Goal: Task Accomplishment & Management: Manage account settings

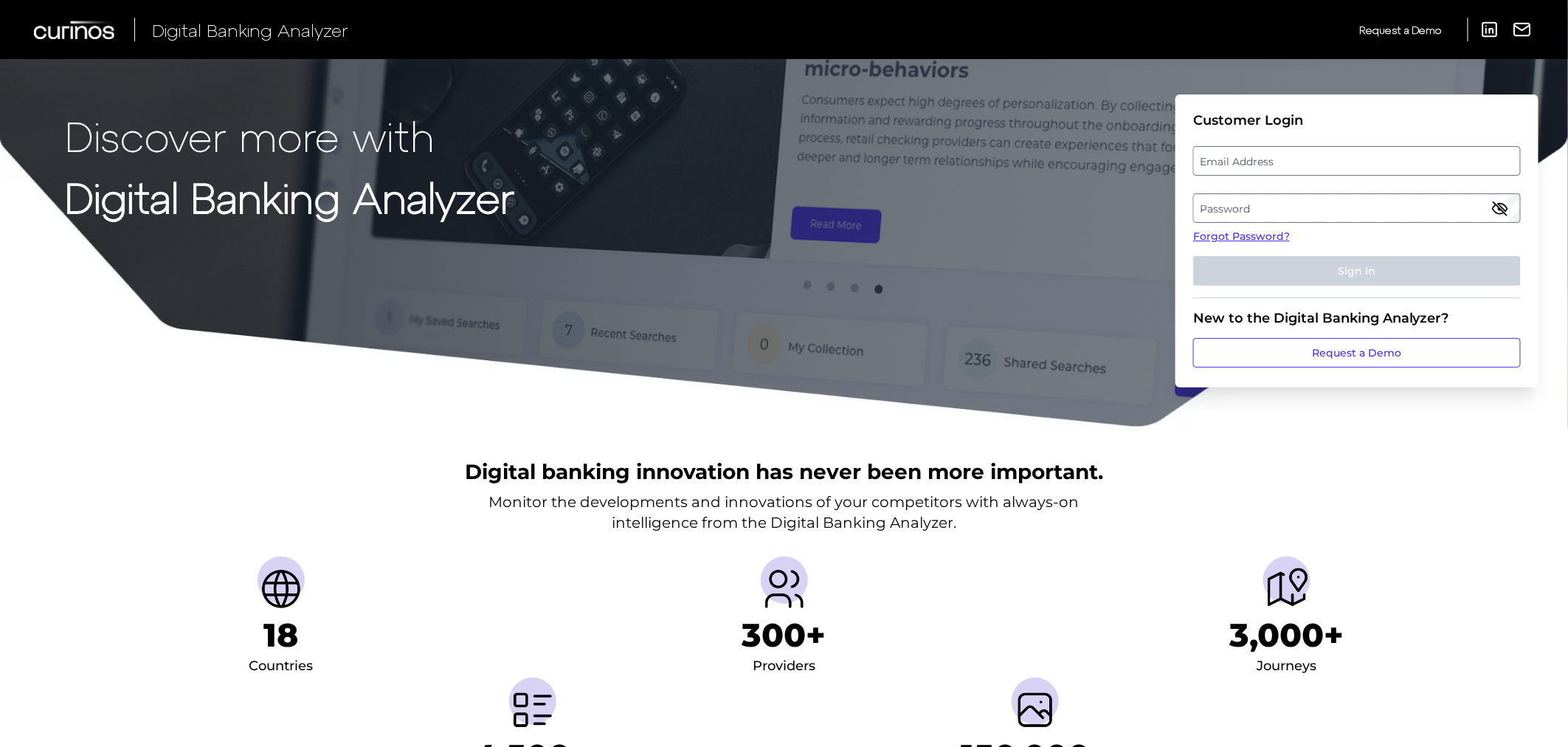
click at [1286, 160] on label "Email Address" at bounding box center [1357, 160] width 326 height 27
click at [1286, 160] on input "email" at bounding box center [1357, 160] width 327 height 29
type input "[PERSON_NAME][EMAIL_ADDRESS][DOMAIN_NAME]"
click at [1250, 214] on label "Password" at bounding box center [1357, 208] width 326 height 27
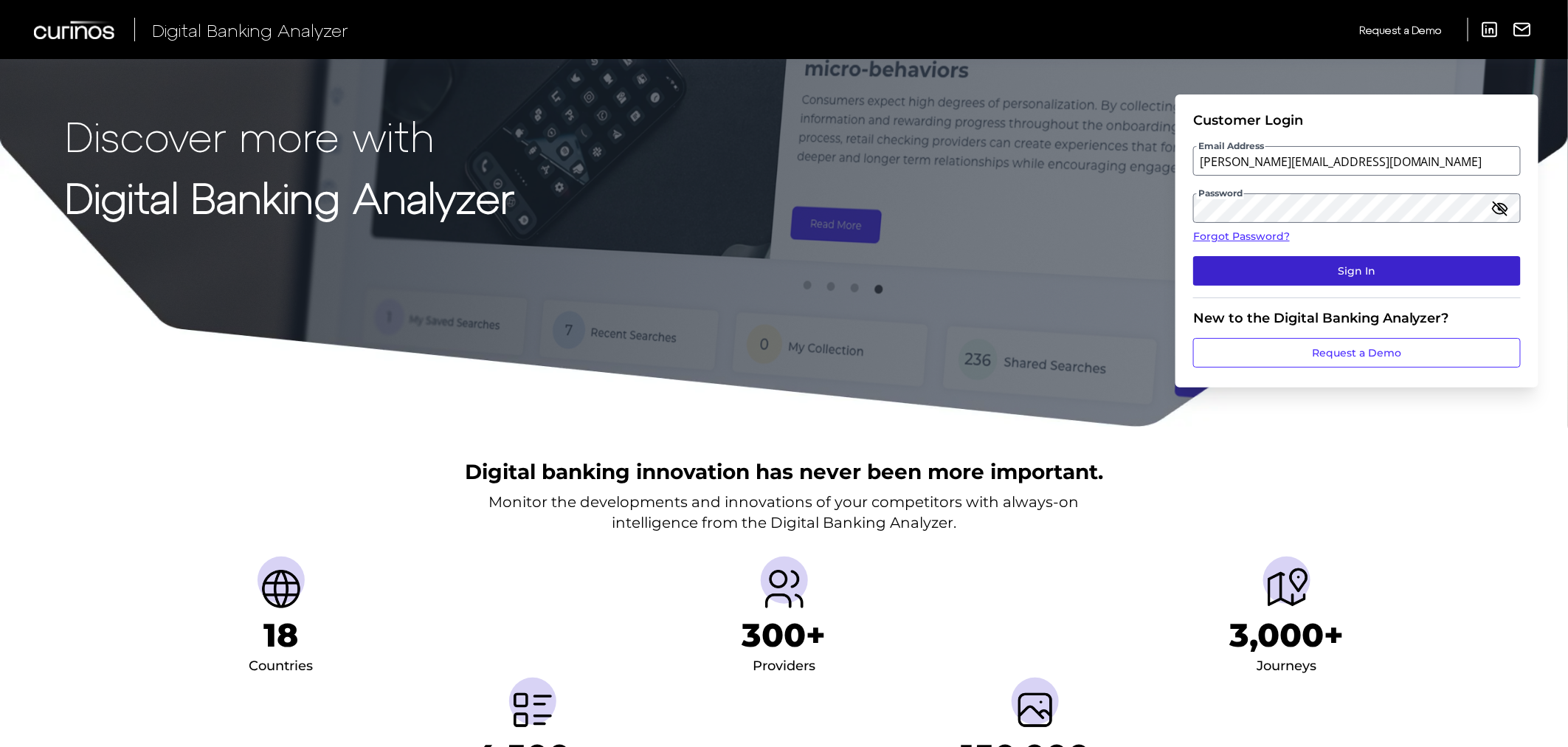
click at [1275, 268] on button "Sign In" at bounding box center [1357, 271] width 327 height 29
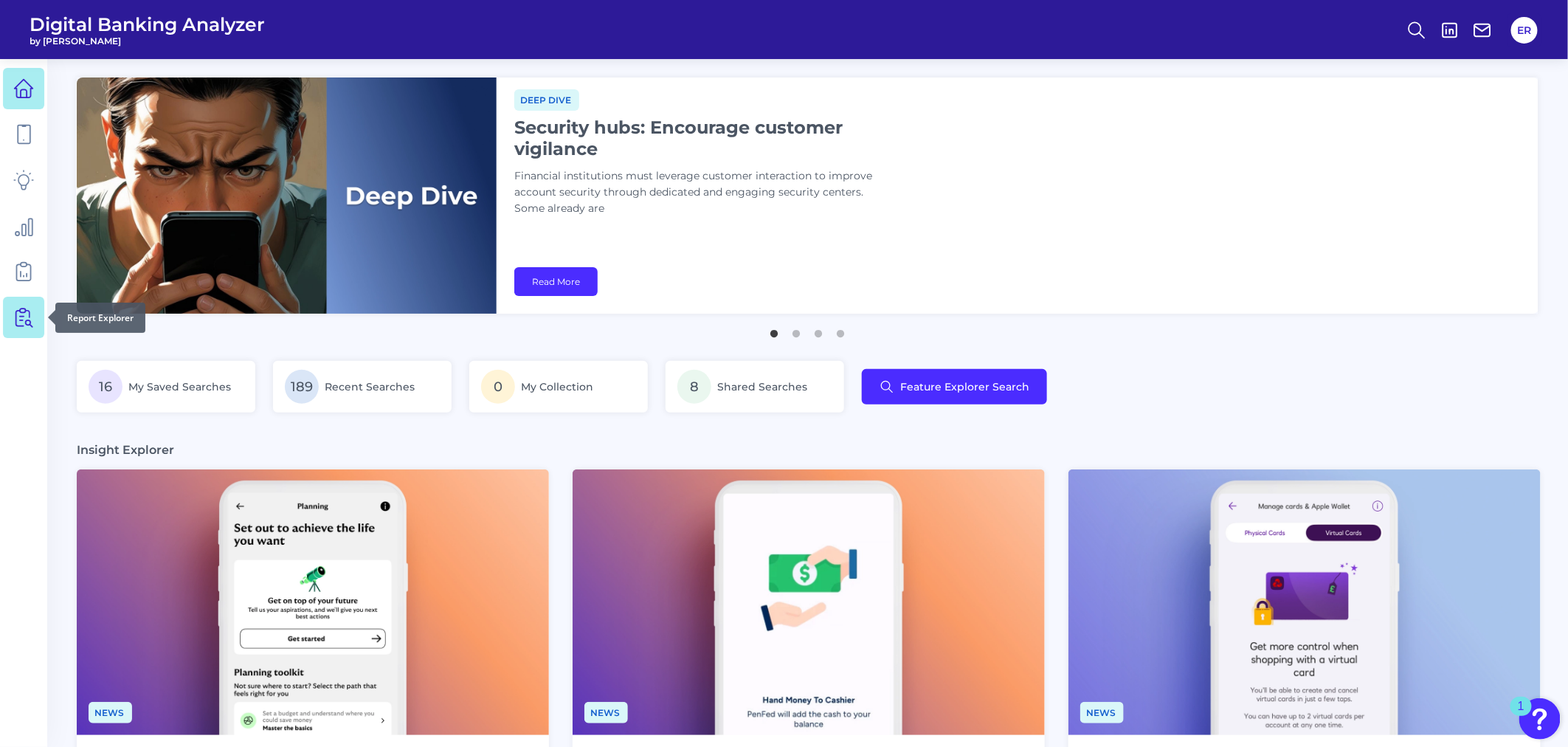
click at [20, 307] on icon at bounding box center [23, 317] width 21 height 21
